Goal: Task Accomplishment & Management: Manage account settings

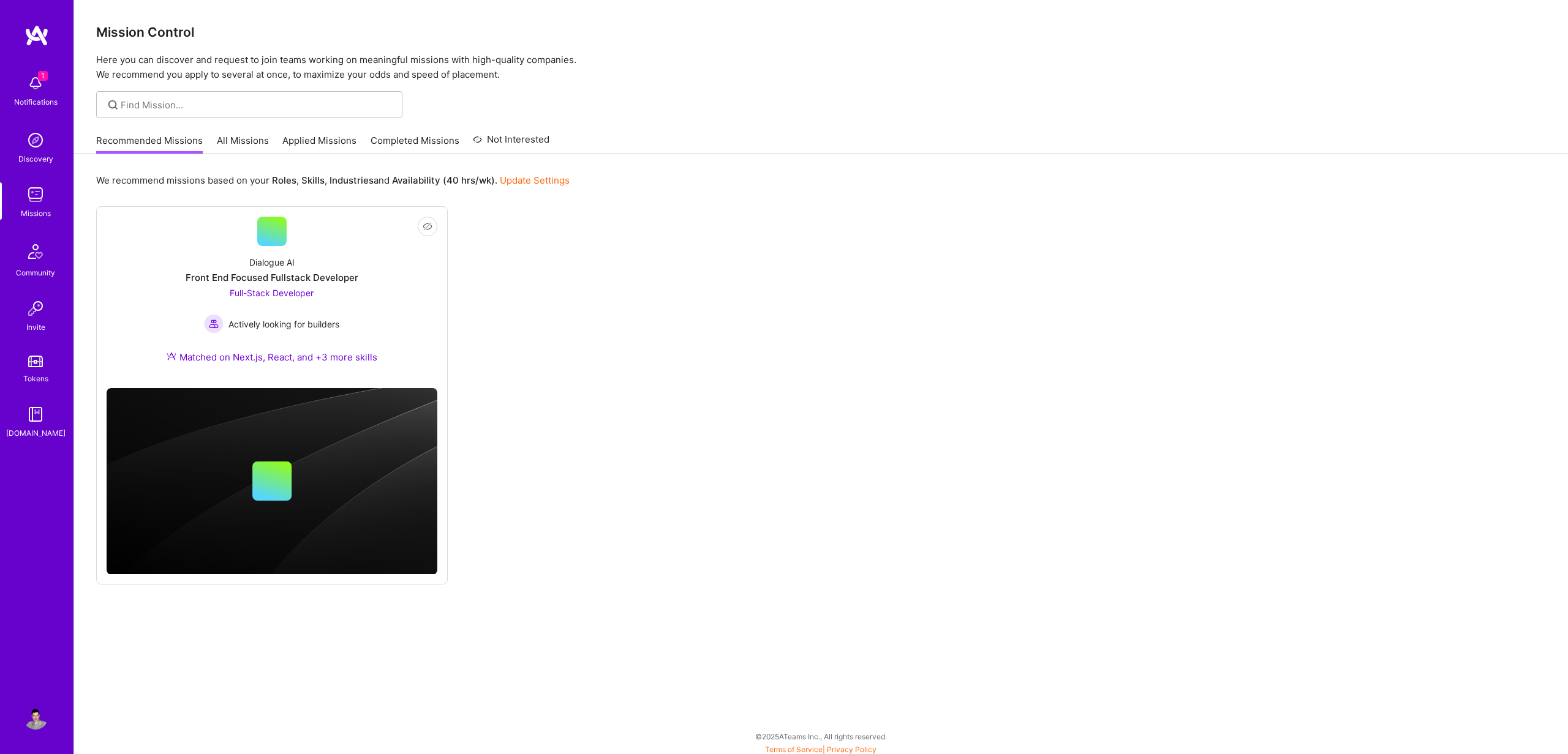
click at [35, 85] on img at bounding box center [36, 84] width 24 height 24
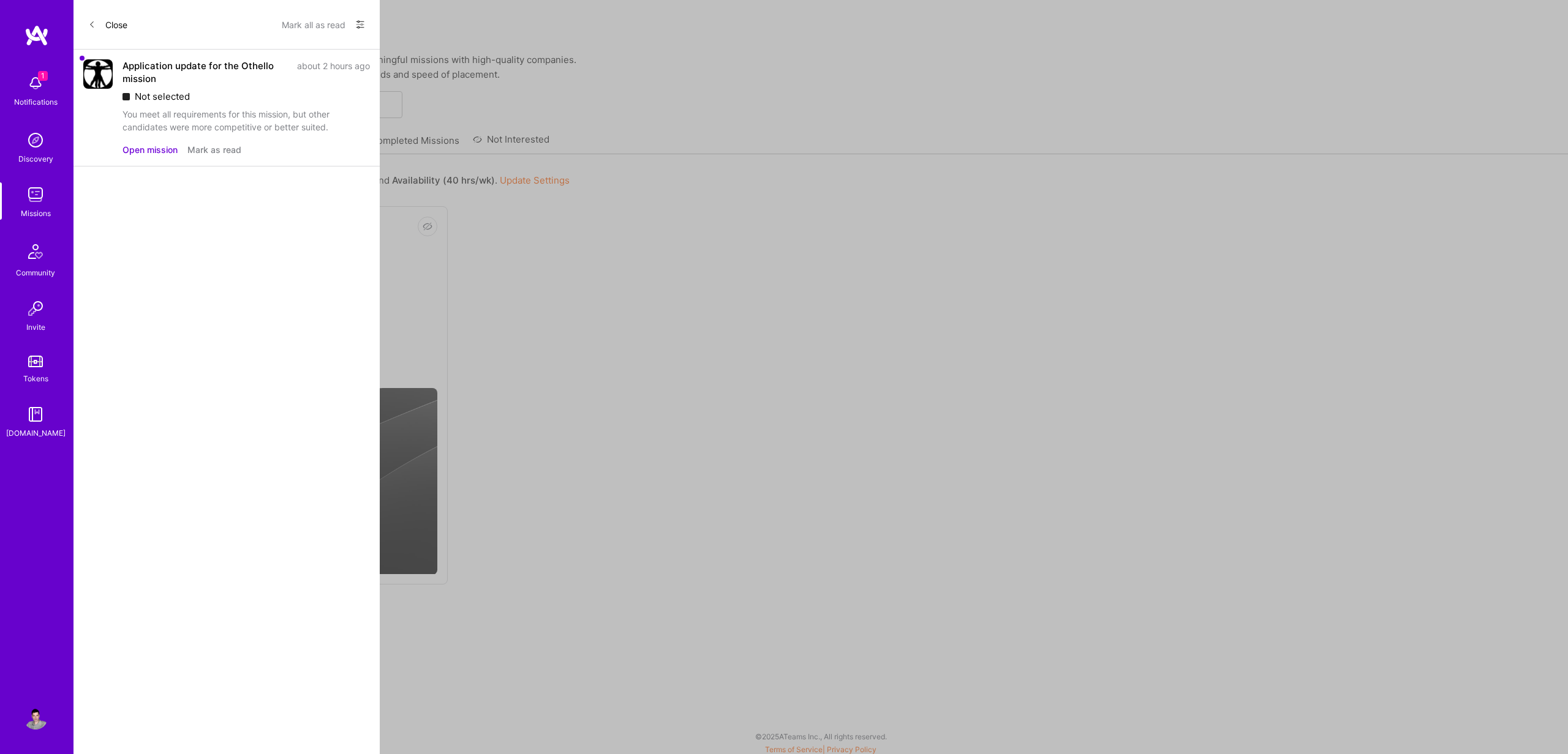
click at [221, 146] on button "Mark as read" at bounding box center [214, 150] width 54 height 13
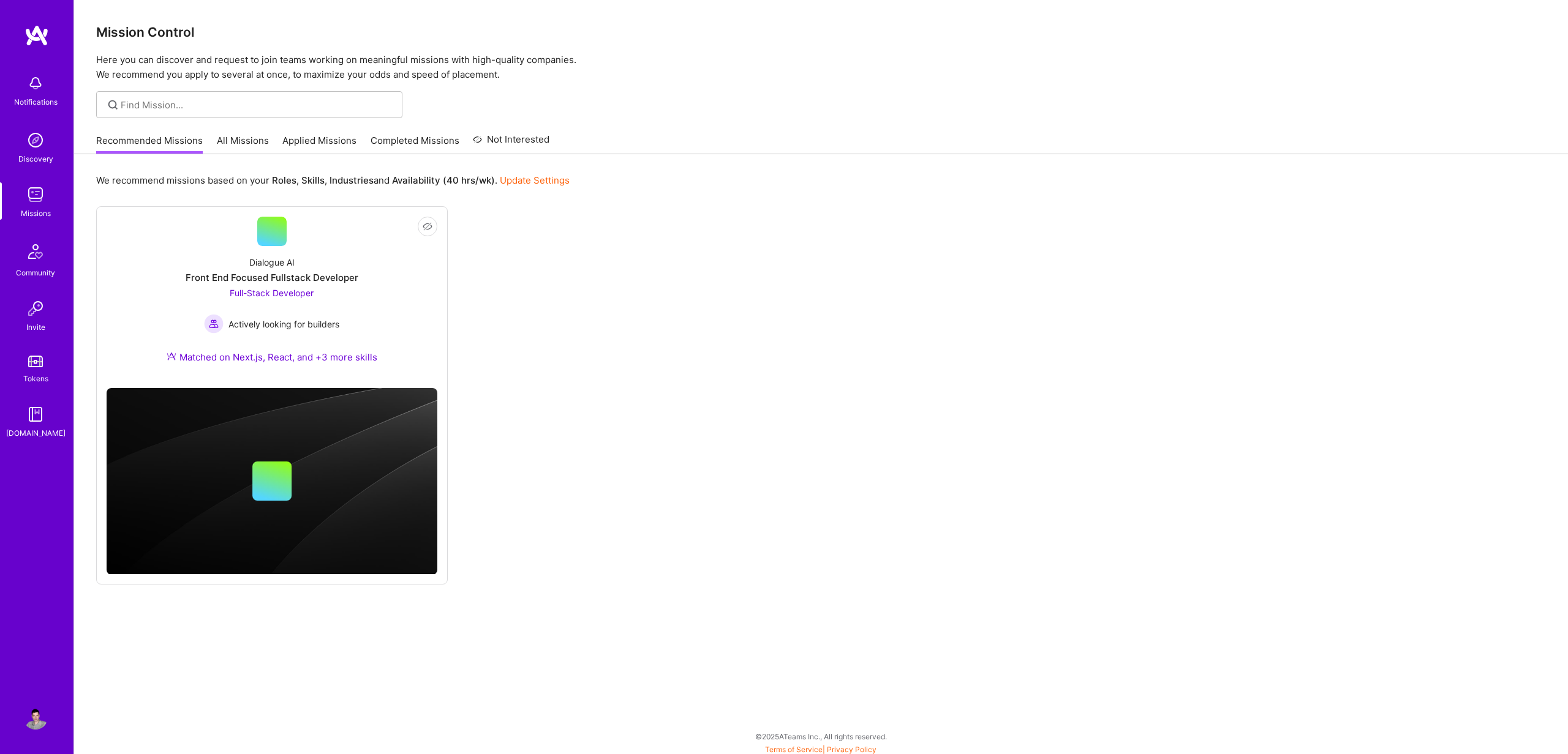
click at [570, 131] on div "Notifications Discovery Missions Community Invite Tokens [DOMAIN_NAME] Profile …" at bounding box center [784, 376] width 1568 height 752
click at [322, 144] on link "Applied Missions" at bounding box center [319, 144] width 74 height 20
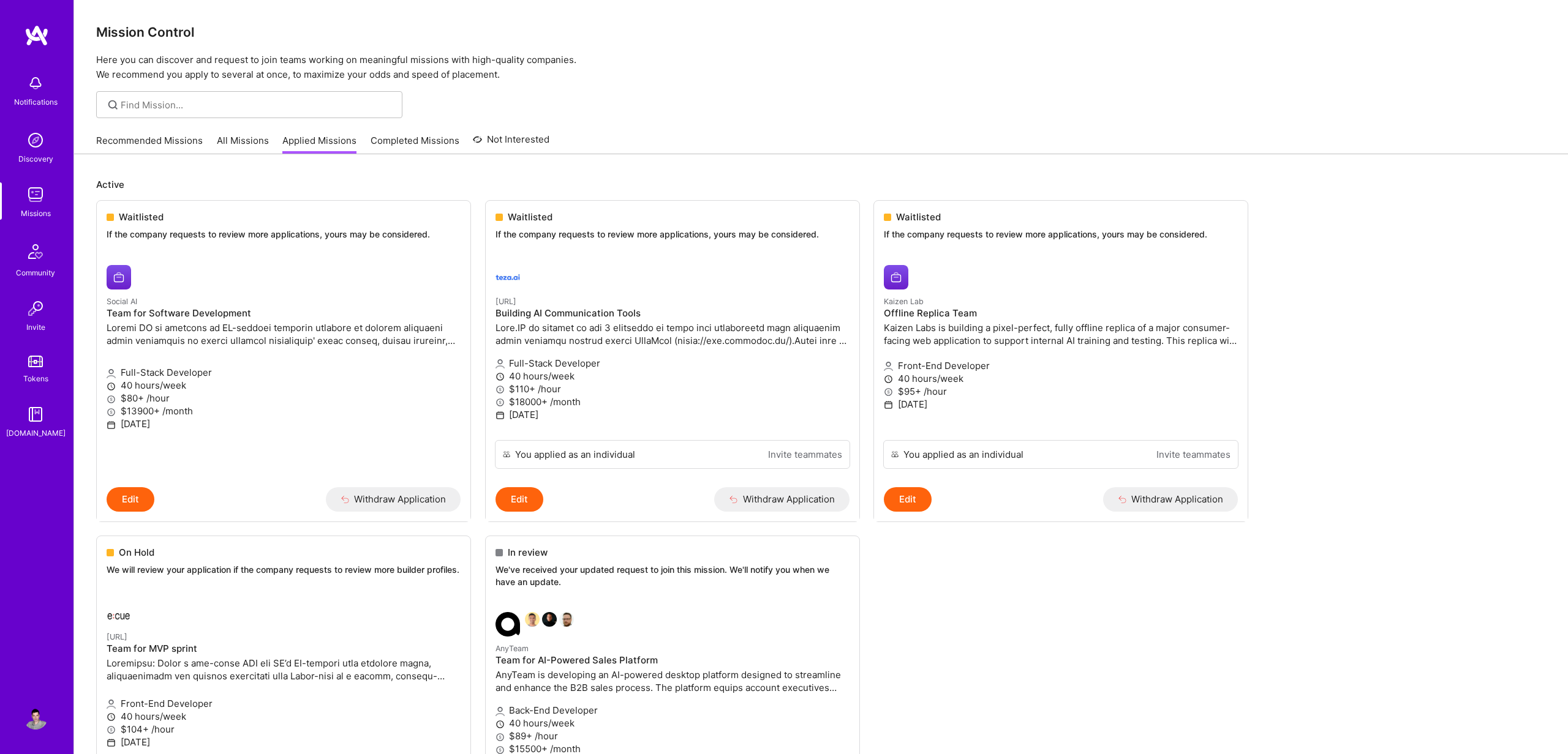
click at [844, 149] on div "Recommended Missions All Missions Applied Missions Completed Missions Not Inter…" at bounding box center [821, 140] width 1450 height 26
click at [1012, 80] on p "Here you can discover and request to join teams working on meaningful missions …" at bounding box center [821, 67] width 1450 height 29
